Goal: Information Seeking & Learning: Learn about a topic

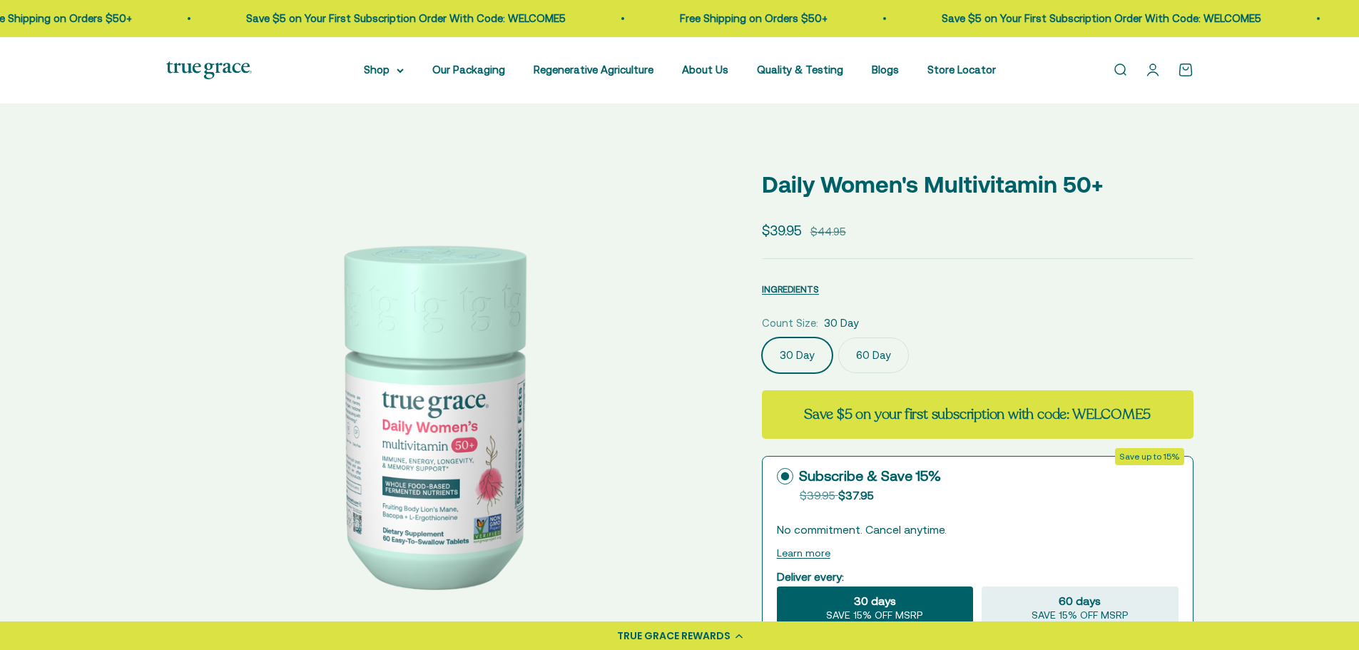
click at [225, 63] on img at bounding box center [209, 70] width 86 height 18
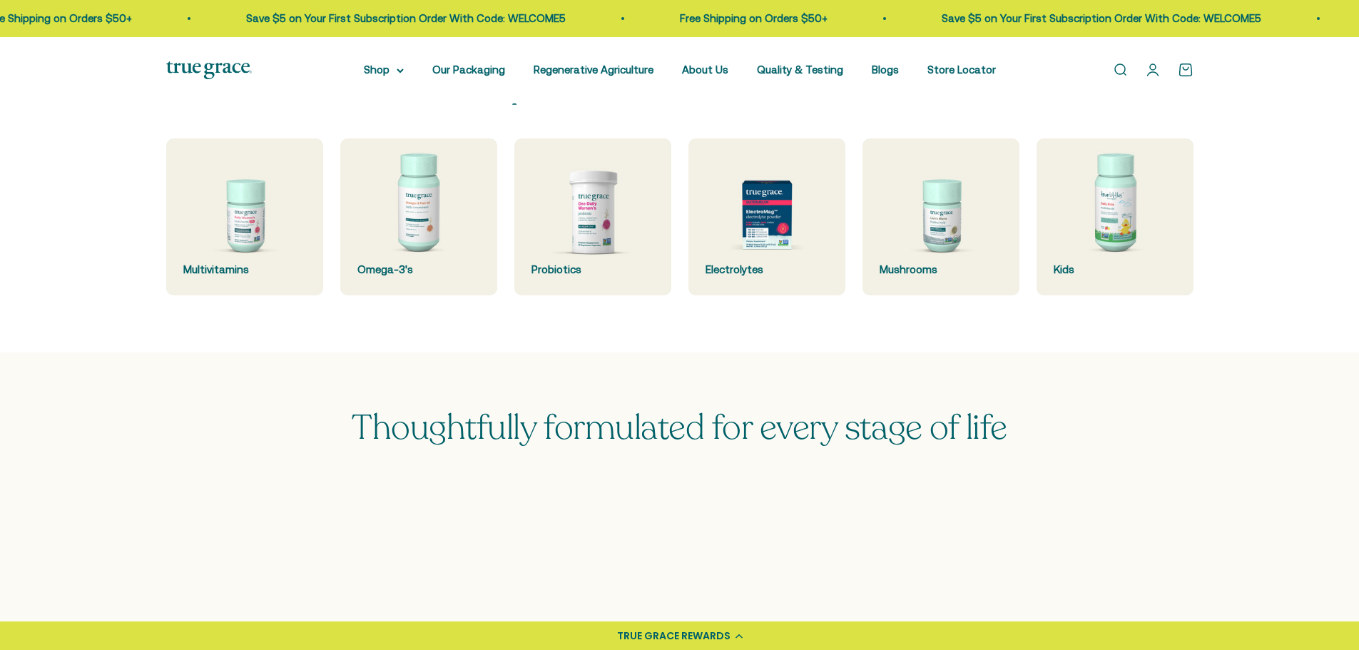
scroll to position [427, 0]
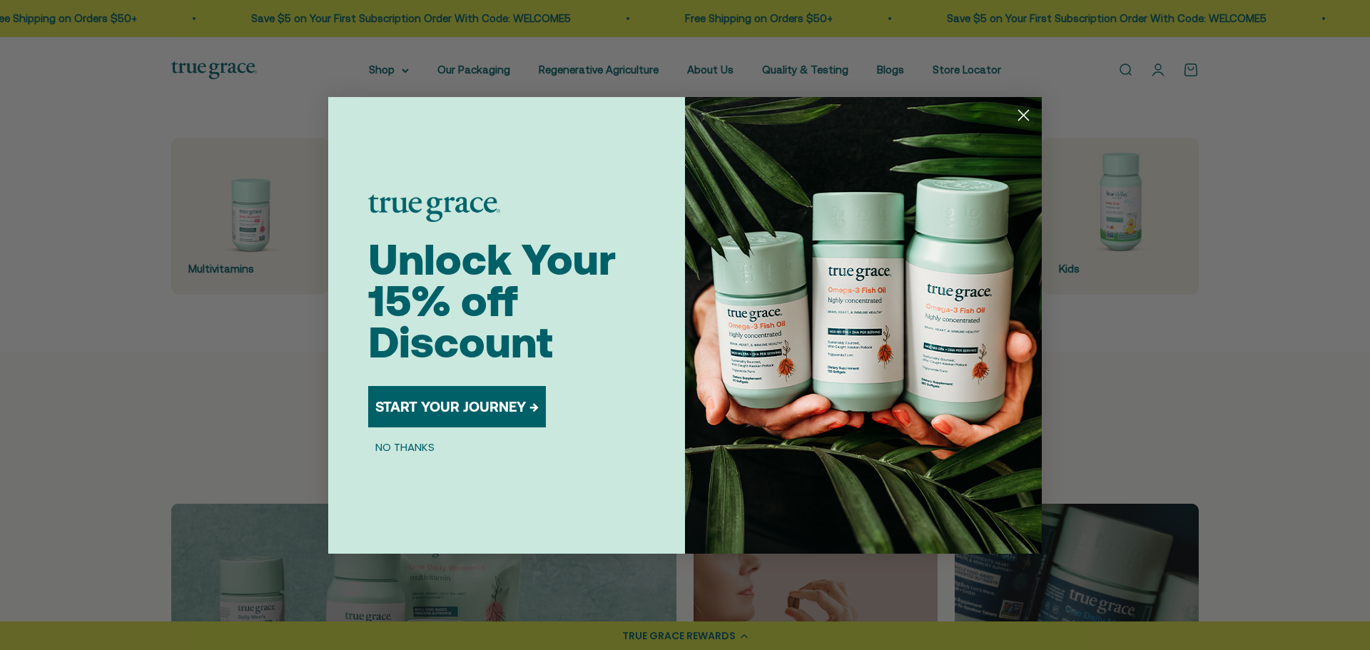
click at [1020, 118] on icon "Close dialog" at bounding box center [1024, 115] width 10 height 10
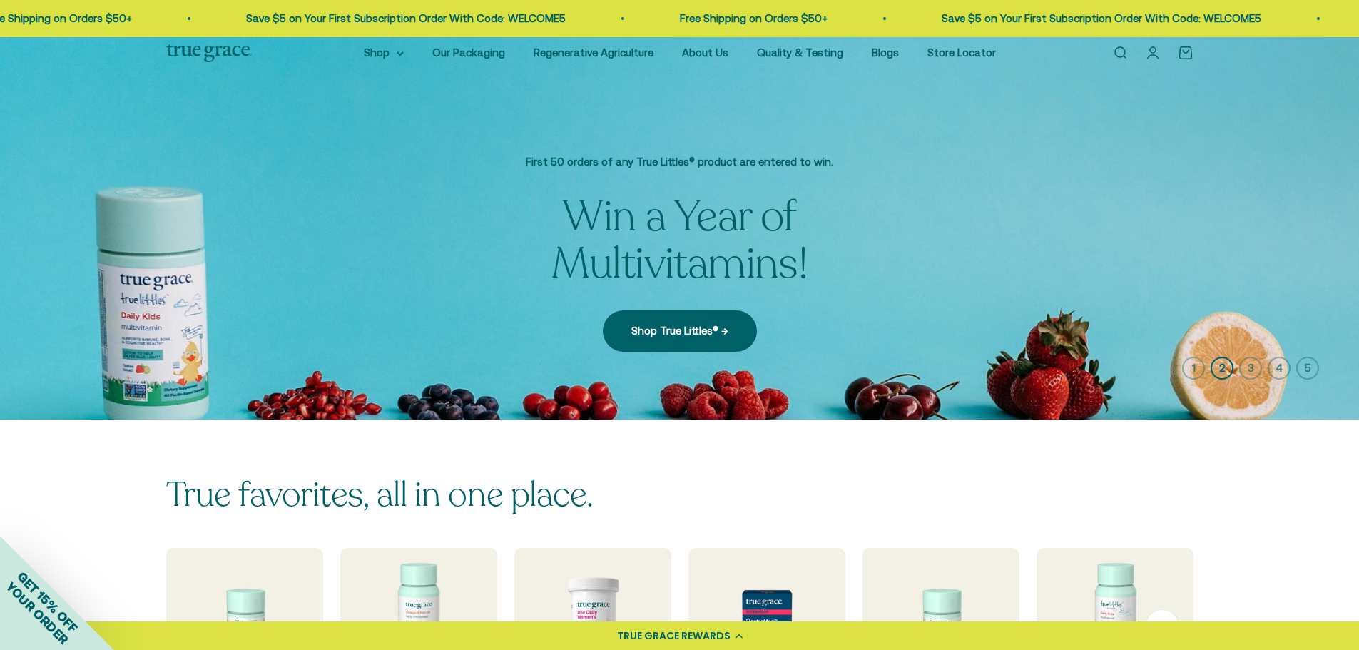
scroll to position [0, 0]
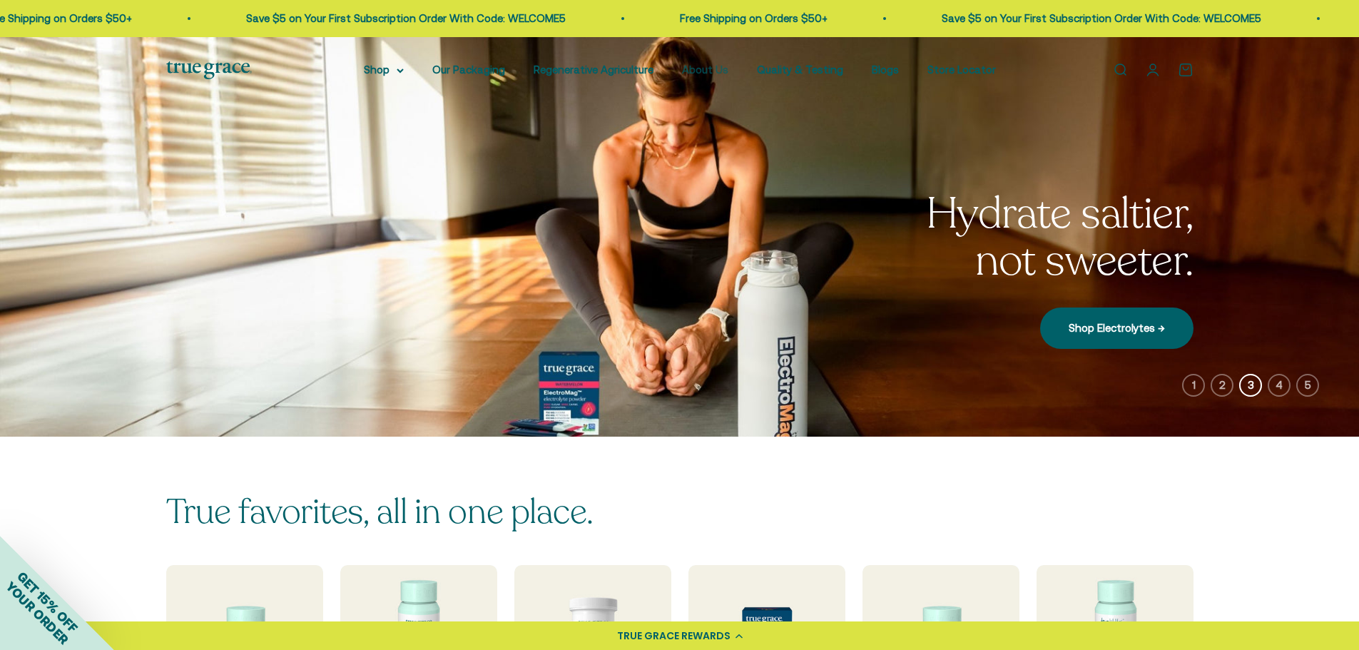
click at [697, 65] on link "About Us" at bounding box center [705, 69] width 46 height 12
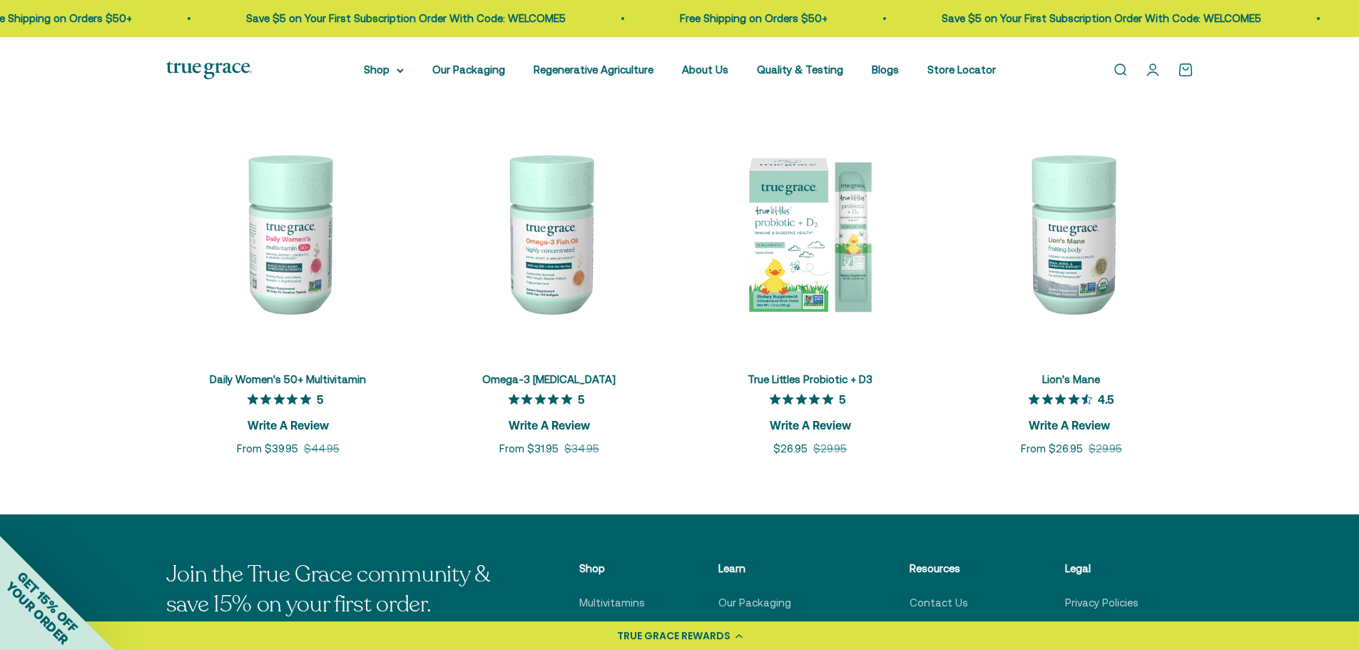
scroll to position [3208, 0]
